Goal: Find specific page/section: Find specific page/section

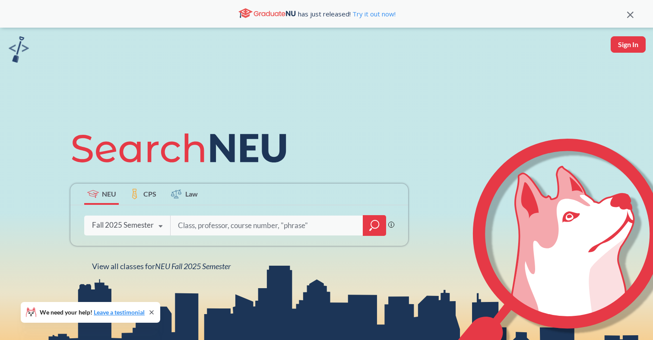
click at [366, 223] on div at bounding box center [374, 225] width 23 height 21
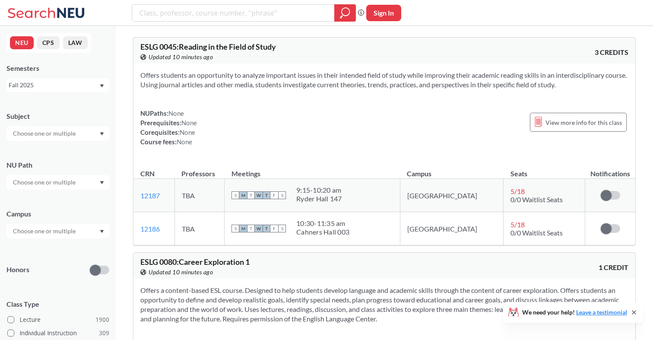
click at [47, 134] on input "text" at bounding box center [45, 133] width 73 height 10
click at [60, 105] on div "Subject CS ( 115 ) Computer Science NRSG ( 77 ) Nursing EECE ( 72 ) Electrical …" at bounding box center [57, 122] width 103 height 38
click at [30, 185] on input "text" at bounding box center [45, 182] width 73 height 10
click at [61, 225] on div "Ethical Reasoning ( 63 )" at bounding box center [57, 219] width 103 height 24
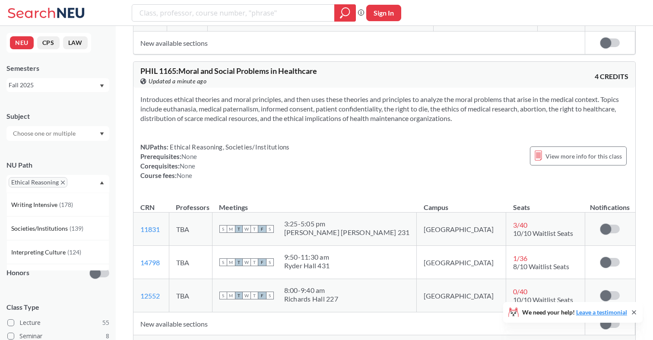
scroll to position [2961, 0]
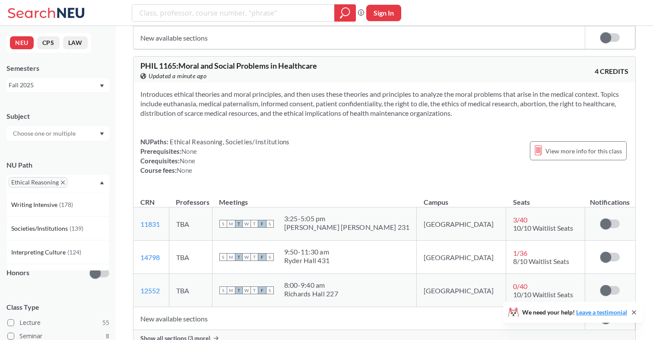
click at [194, 334] on span "Show all sections (3 more)" at bounding box center [175, 338] width 70 height 8
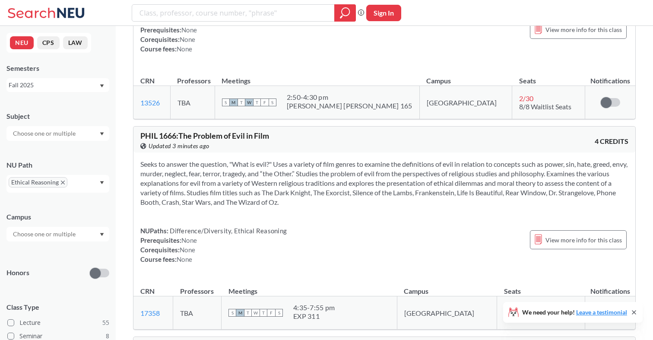
scroll to position [7050, 0]
